Goal: Information Seeking & Learning: Learn about a topic

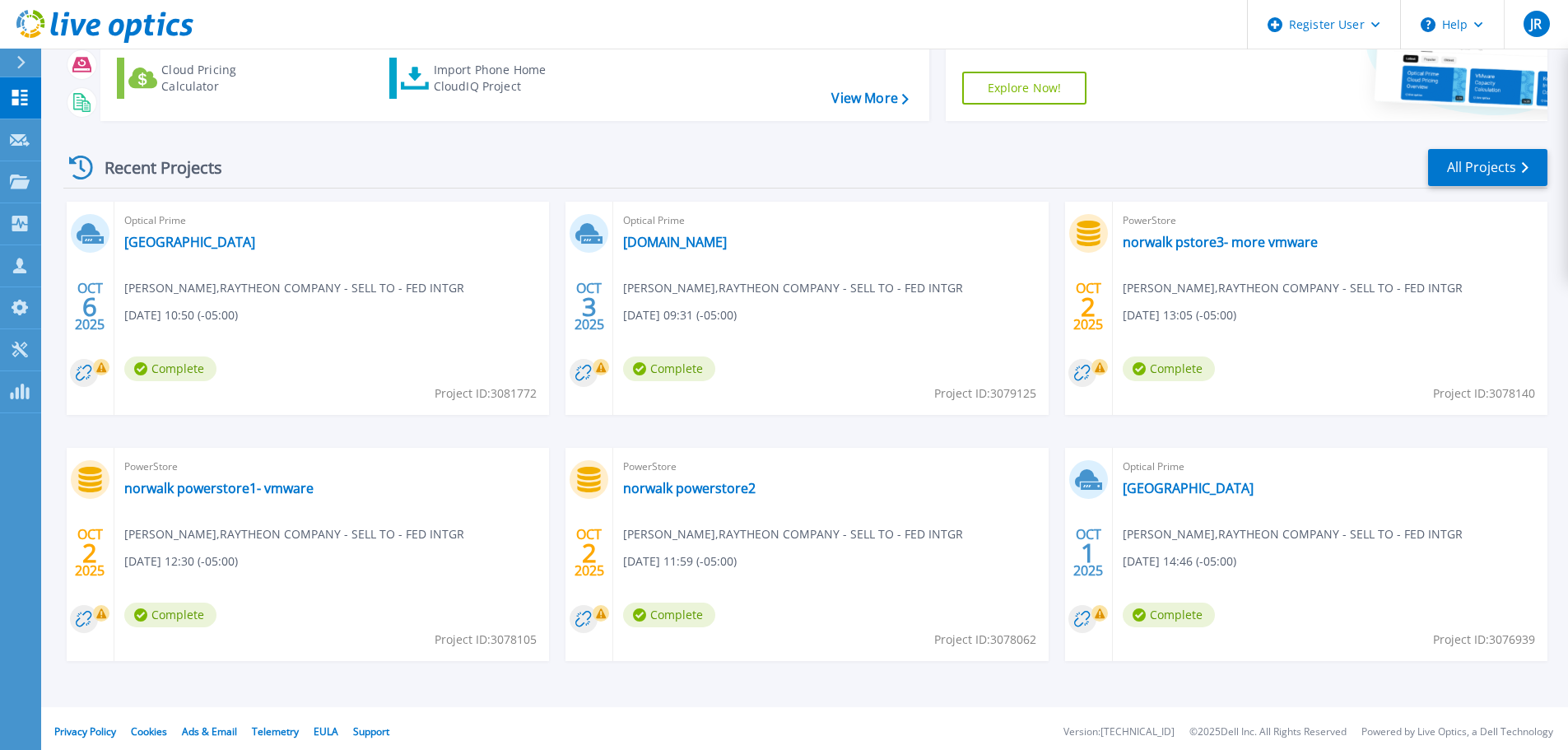
scroll to position [162, 0]
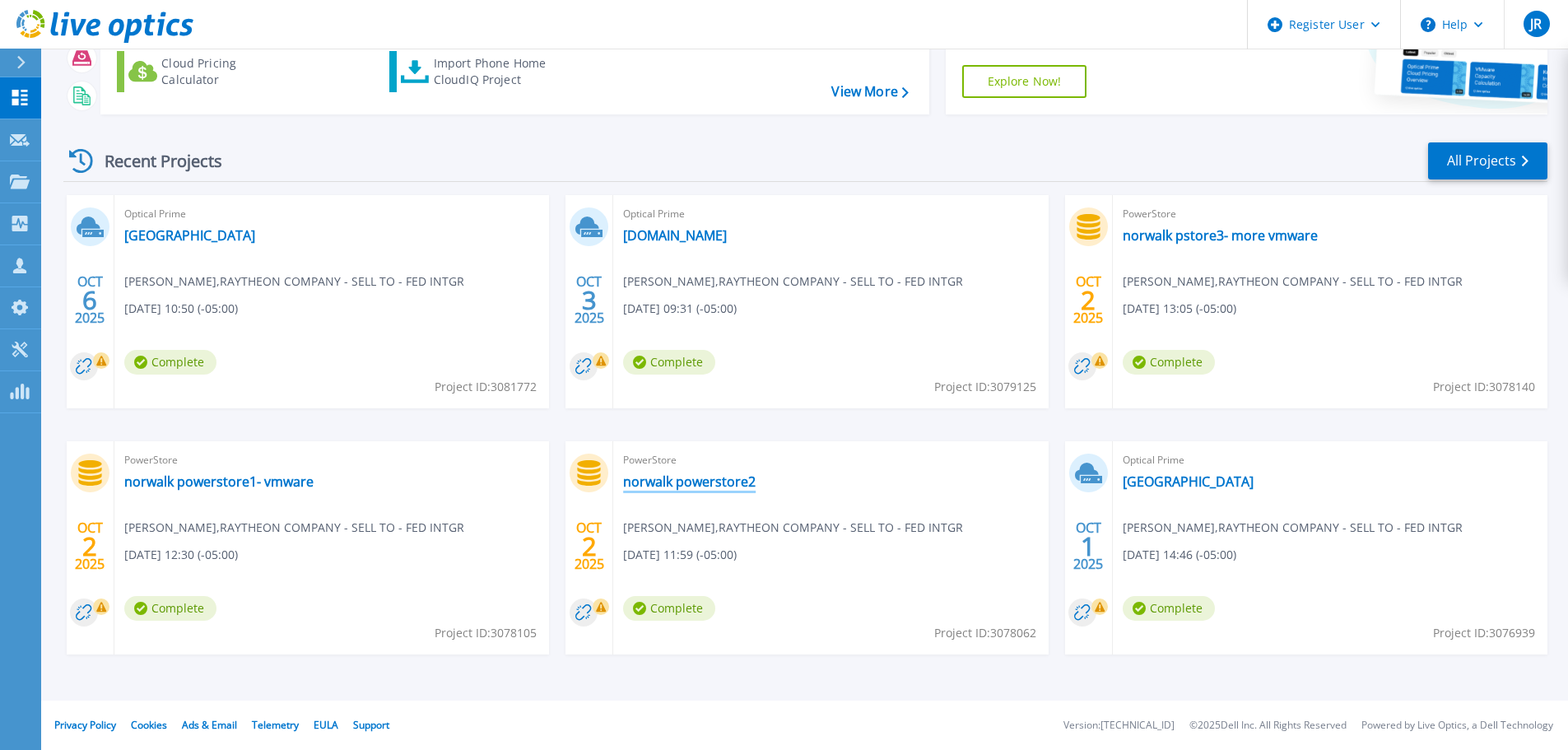
click at [712, 478] on link "norwalk powerstore2" at bounding box center [689, 482] width 133 height 17
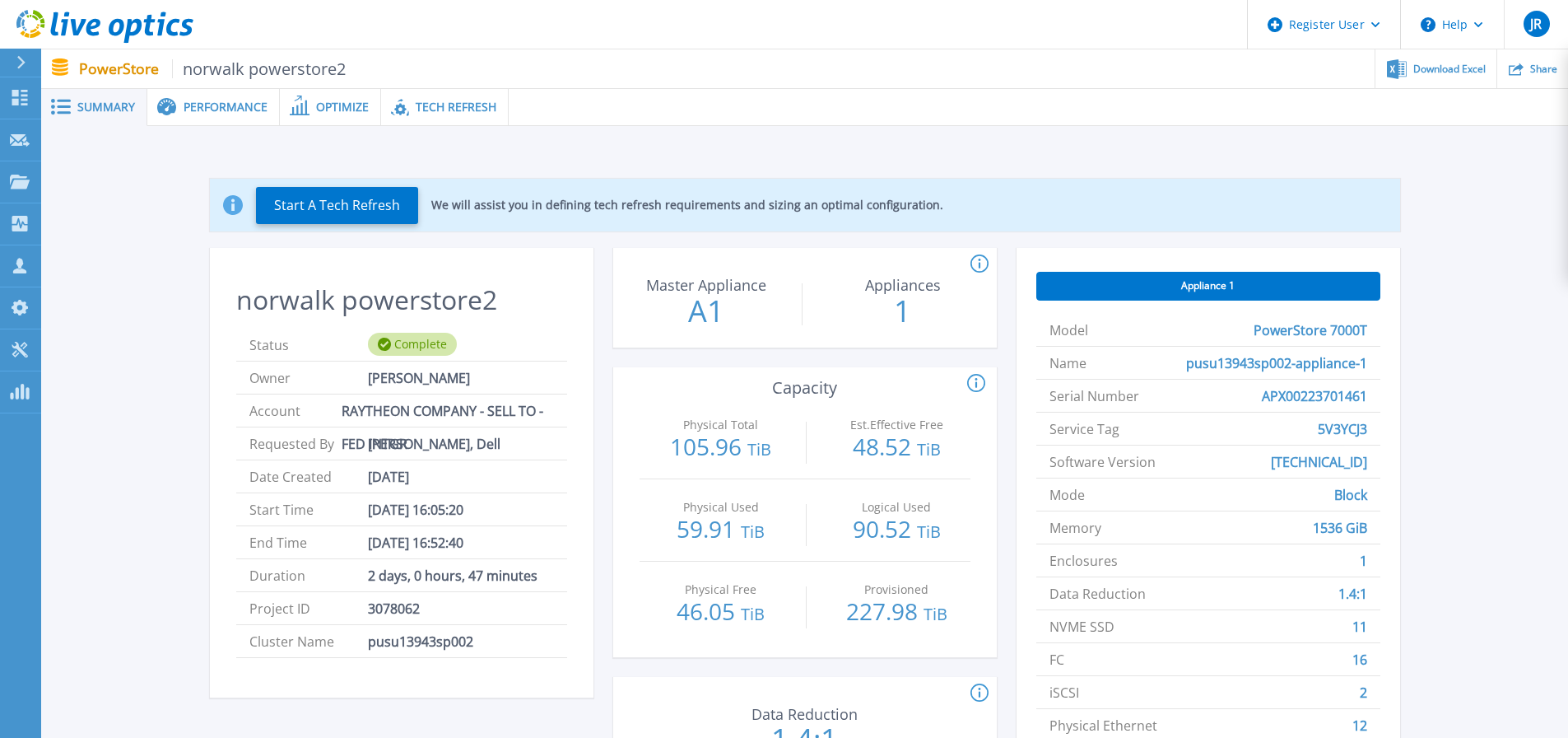
click at [221, 111] on span "Performance" at bounding box center [225, 107] width 84 height 12
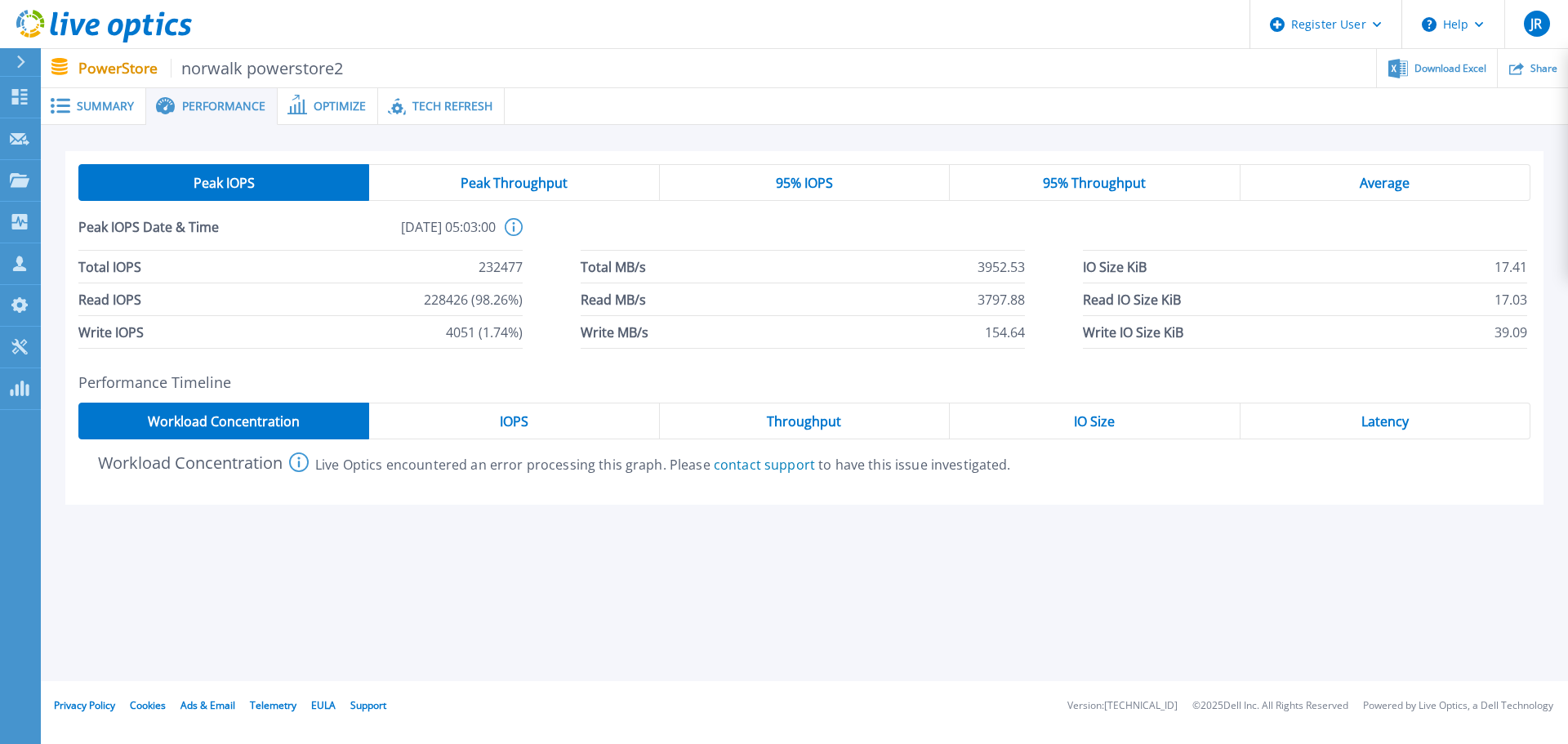
click at [531, 425] on div "IOPS" at bounding box center [515, 421] width 290 height 37
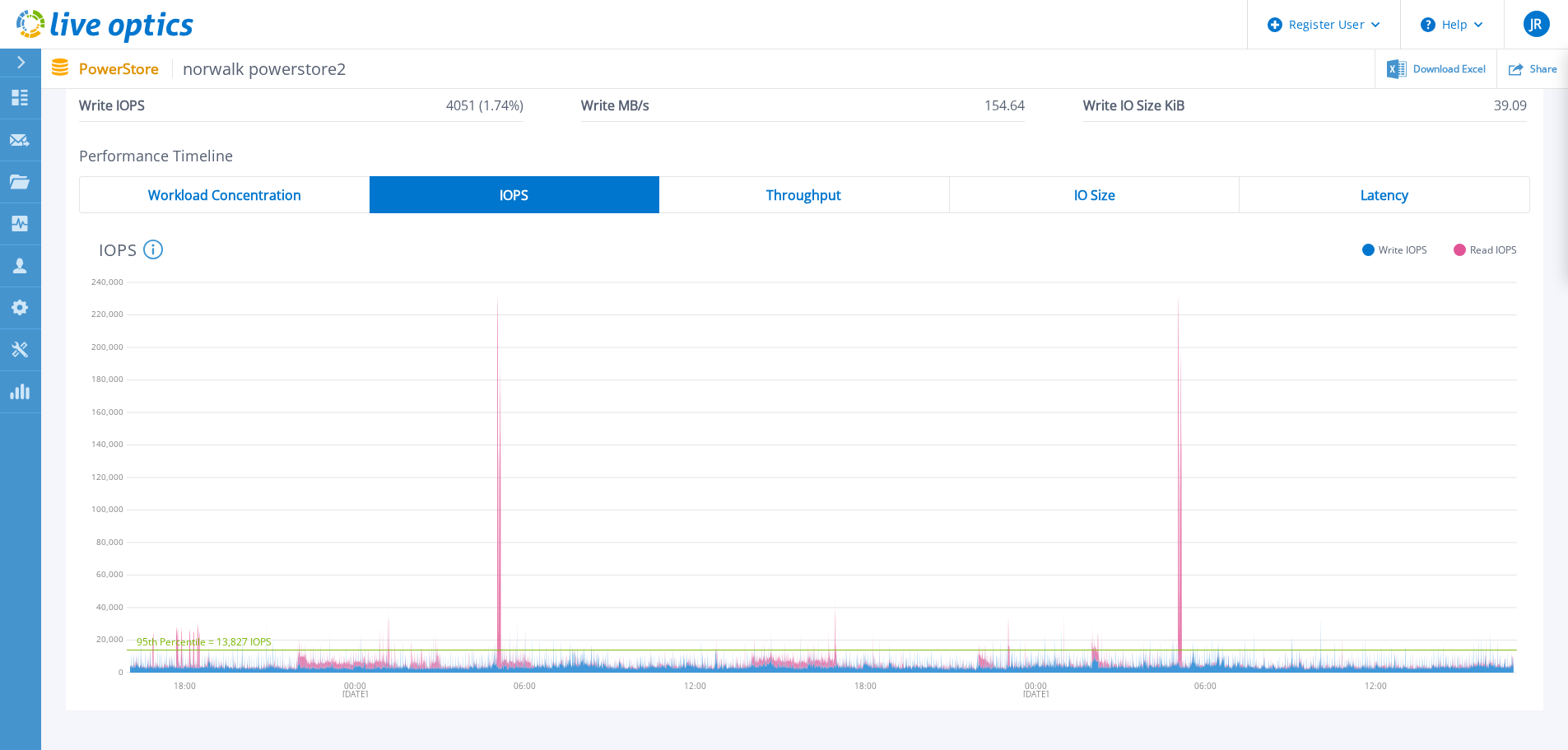
scroll to position [247, 0]
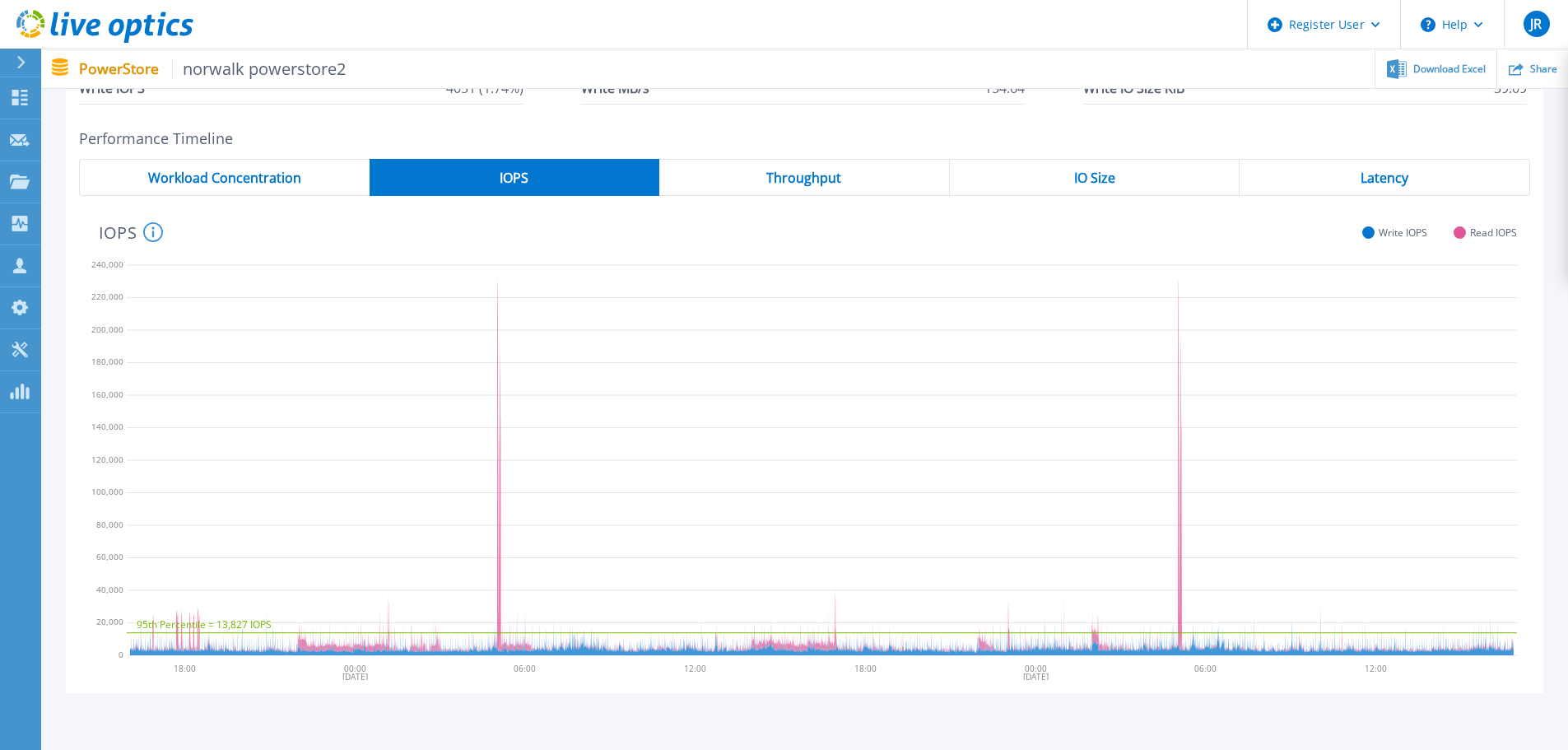
click at [1394, 184] on span "Latency" at bounding box center [1384, 178] width 48 height 13
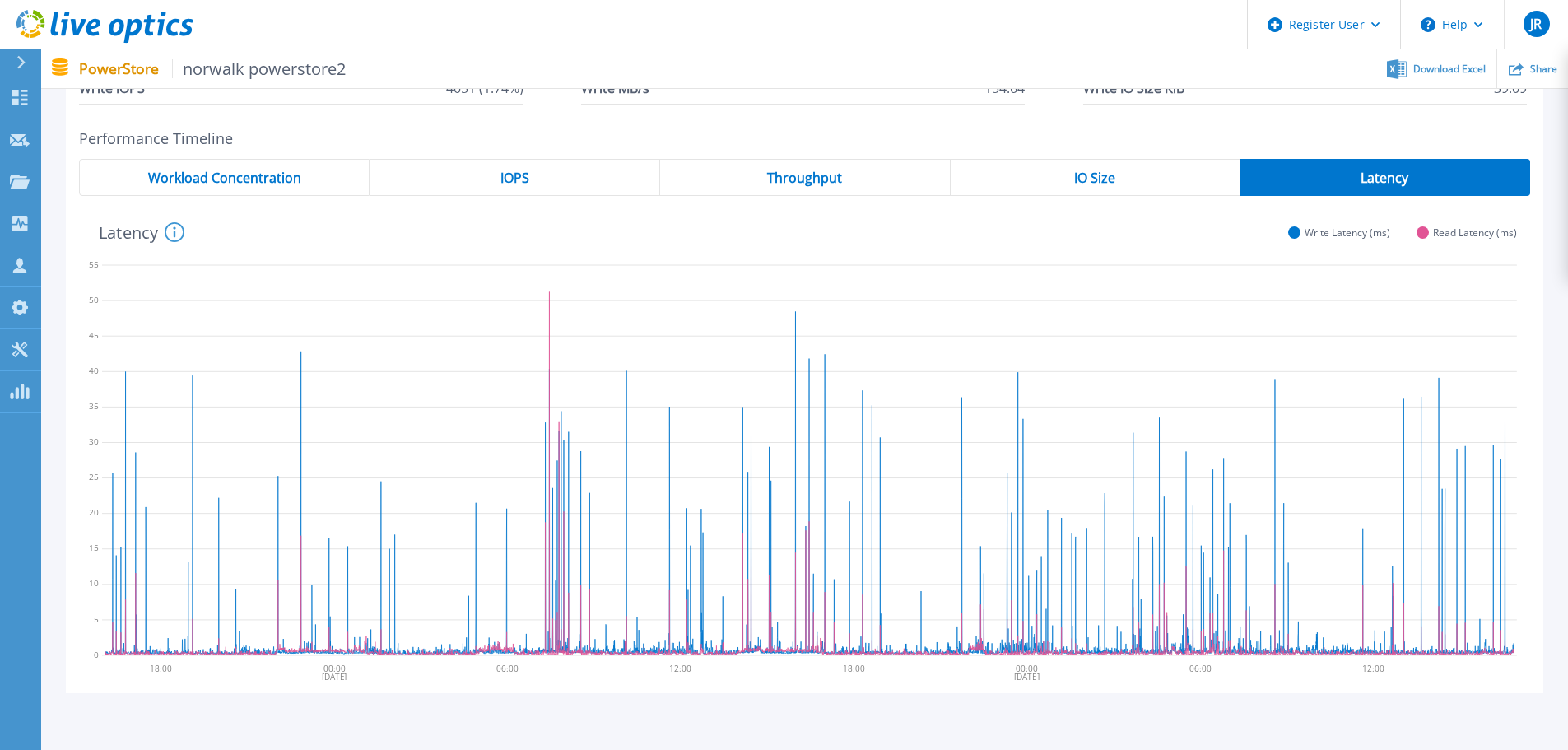
click at [566, 177] on div "IOPS" at bounding box center [515, 177] width 291 height 37
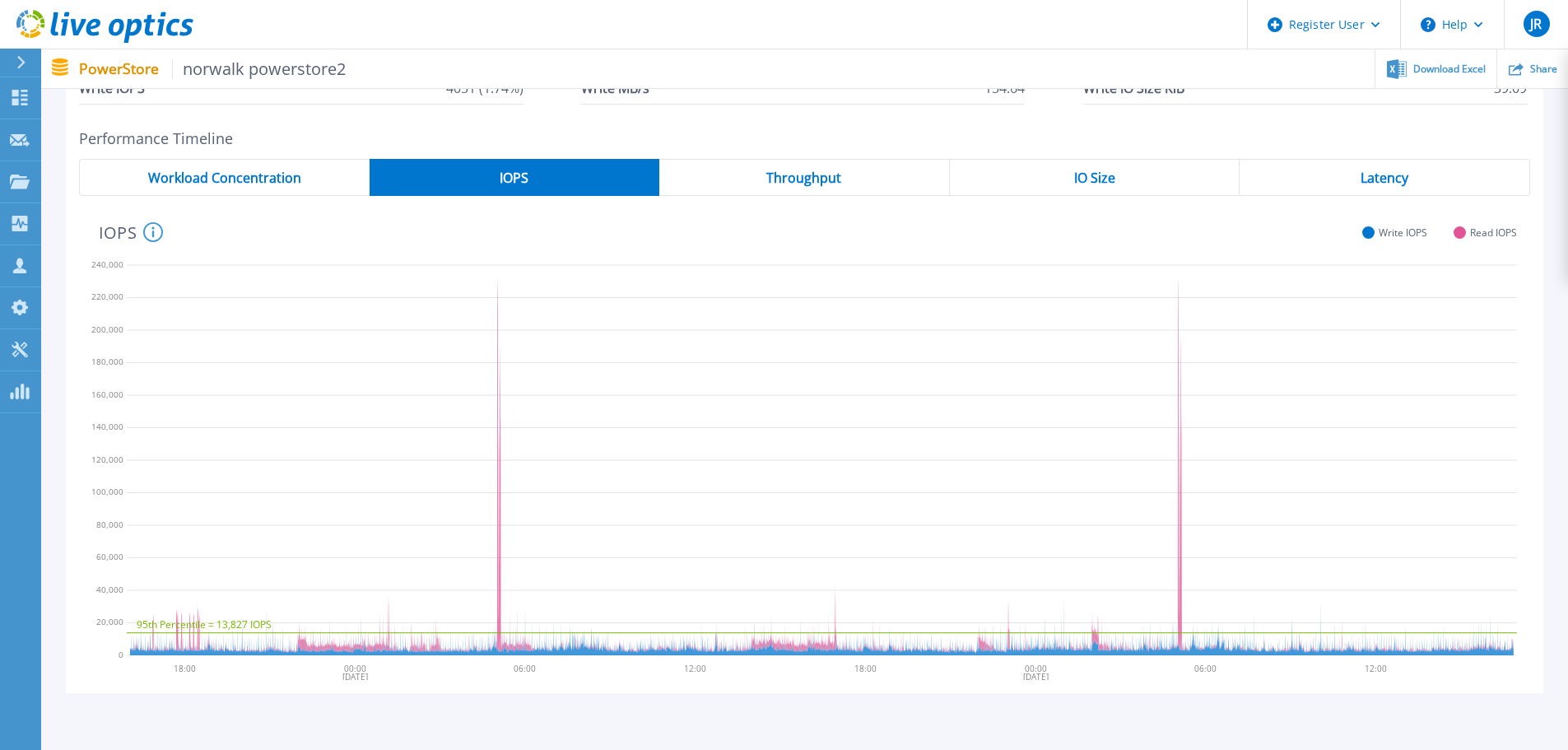
click at [1481, 233] on span "Read IOPS" at bounding box center [1493, 232] width 47 height 13
click at [1399, 233] on span "Write IOPS" at bounding box center [1402, 232] width 49 height 13
click at [1486, 229] on span "Read IOPS" at bounding box center [1493, 232] width 47 height 13
click at [1388, 181] on span "Latency" at bounding box center [1384, 178] width 48 height 13
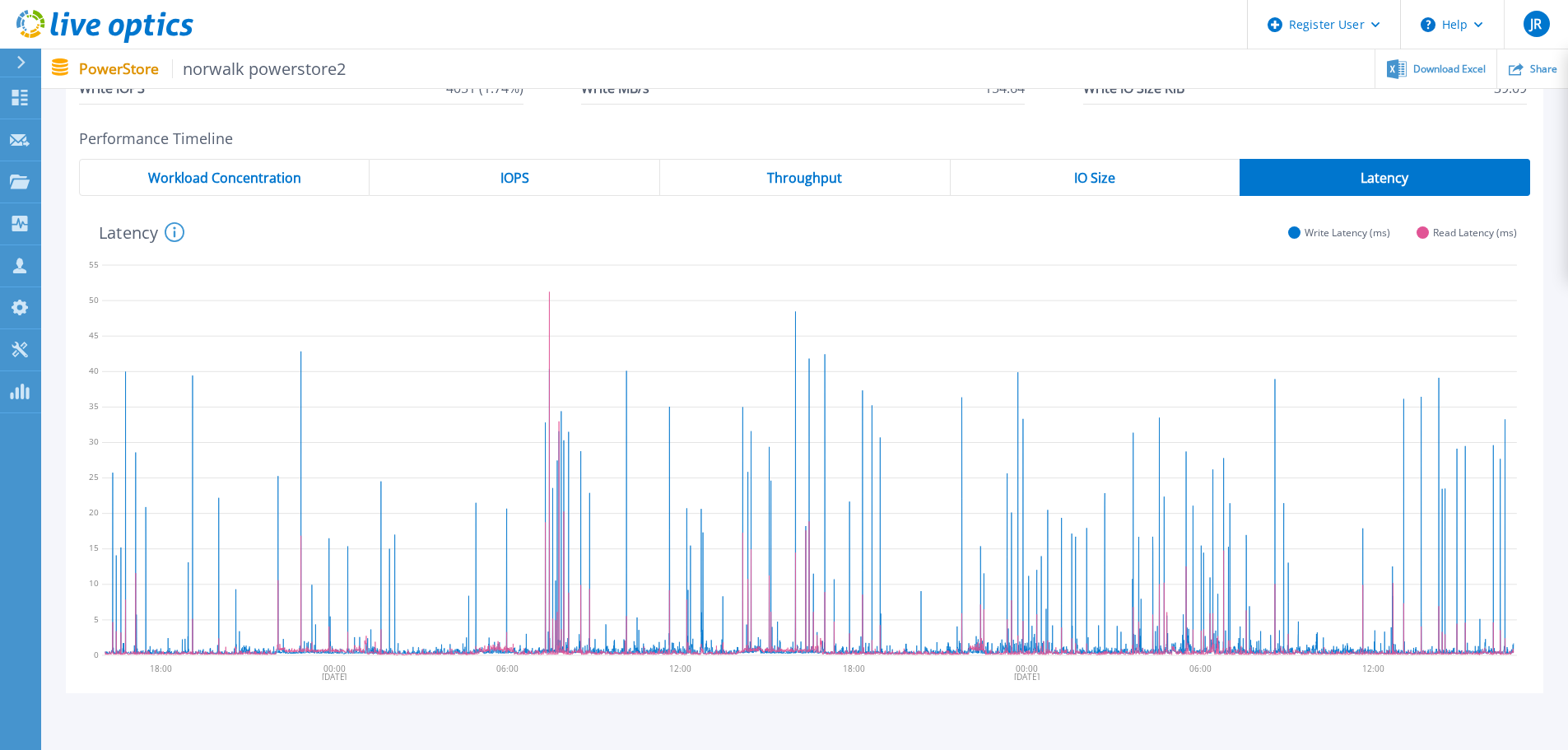
click at [1109, 175] on span "IO Size" at bounding box center [1094, 178] width 41 height 13
